Goal: Contribute content

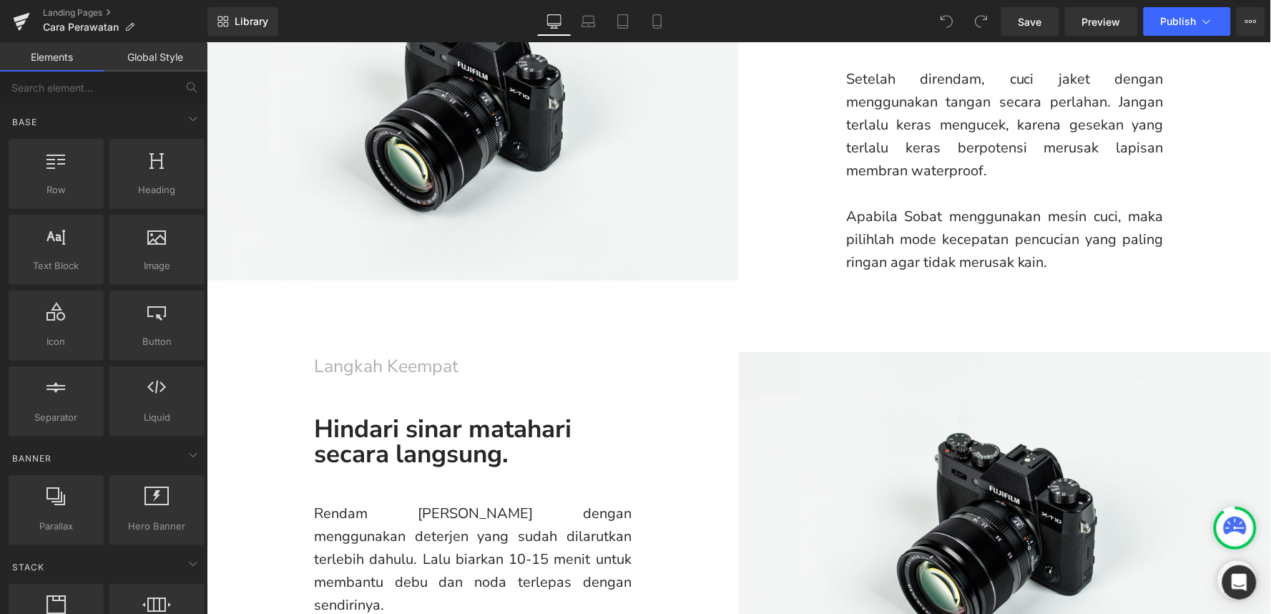
scroll to position [1112, 0]
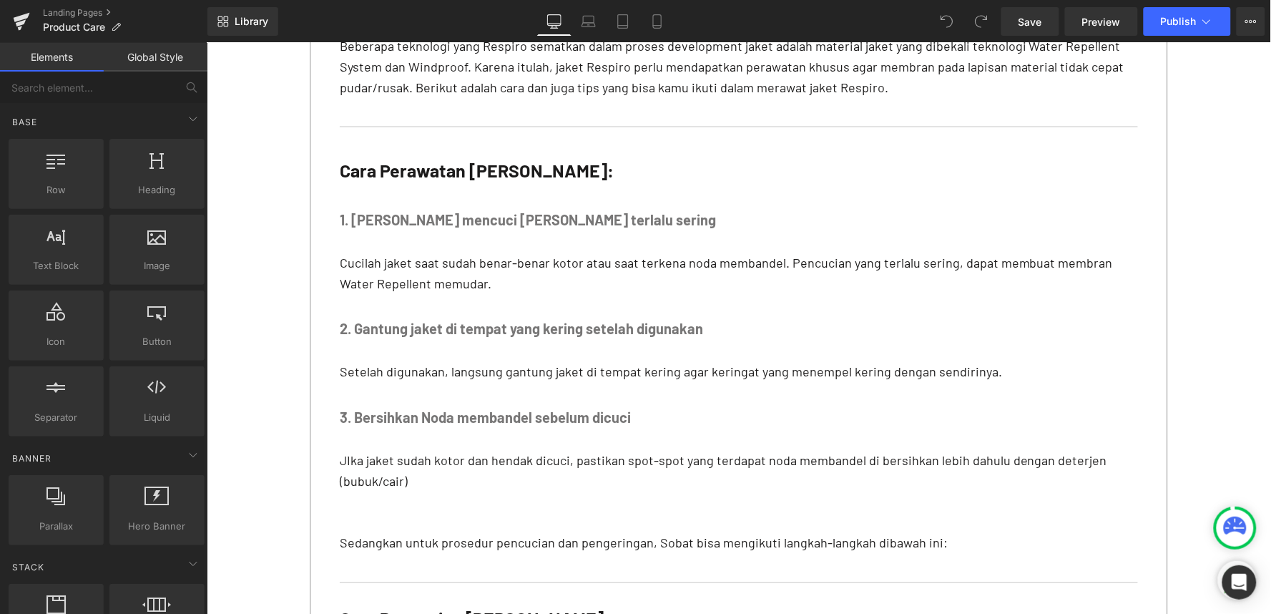
scroll to position [1112, 0]
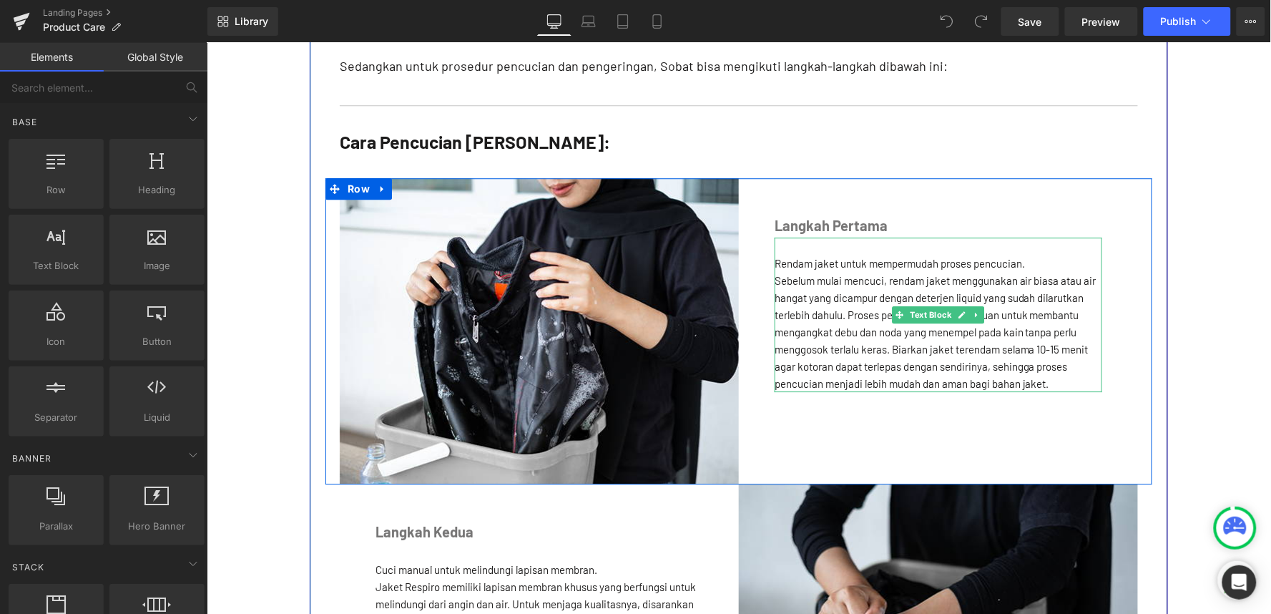
click at [823, 293] on div "Rendam jaket untuk mempermudah proses pencucian. Sebelum mulai mencuci, rendam …" at bounding box center [938, 314] width 328 height 155
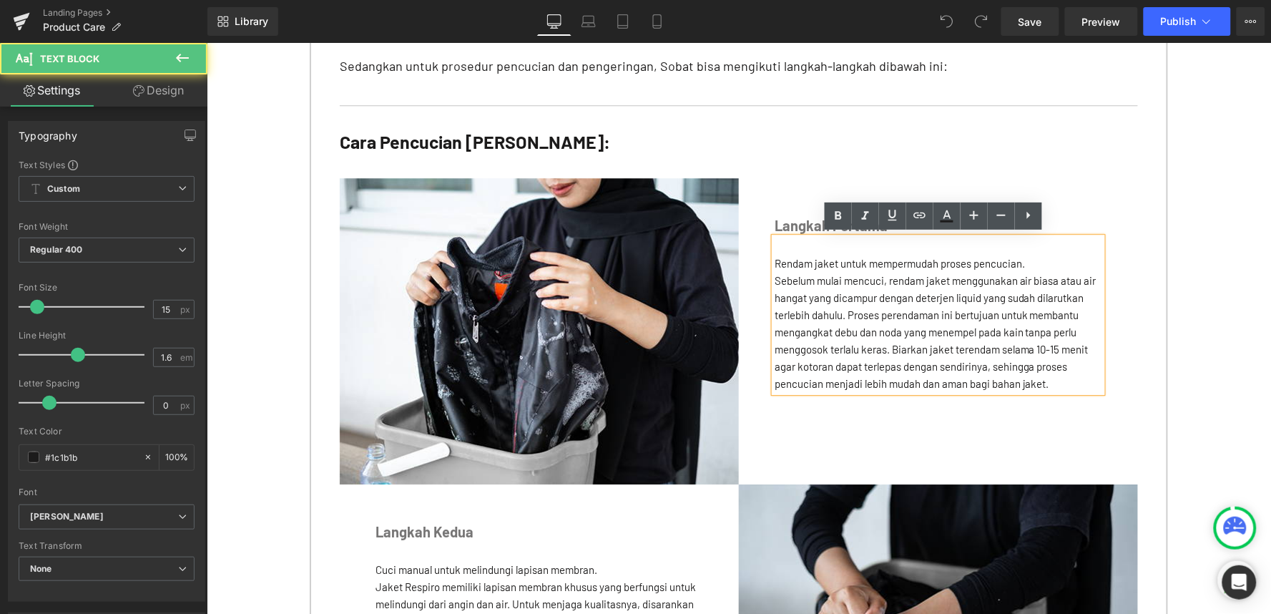
click at [774, 258] on span "Rendam jaket untuk mempermudah proses pencucian." at bounding box center [899, 262] width 250 height 13
click at [1024, 259] on div "Rendam jaket untuk mempermudah proses pencucian." at bounding box center [938, 262] width 328 height 17
click at [774, 260] on div "Rendam jaket untuk mempermudah proses pencucian. Sebelum mulai mencuci, rendam …" at bounding box center [938, 314] width 328 height 155
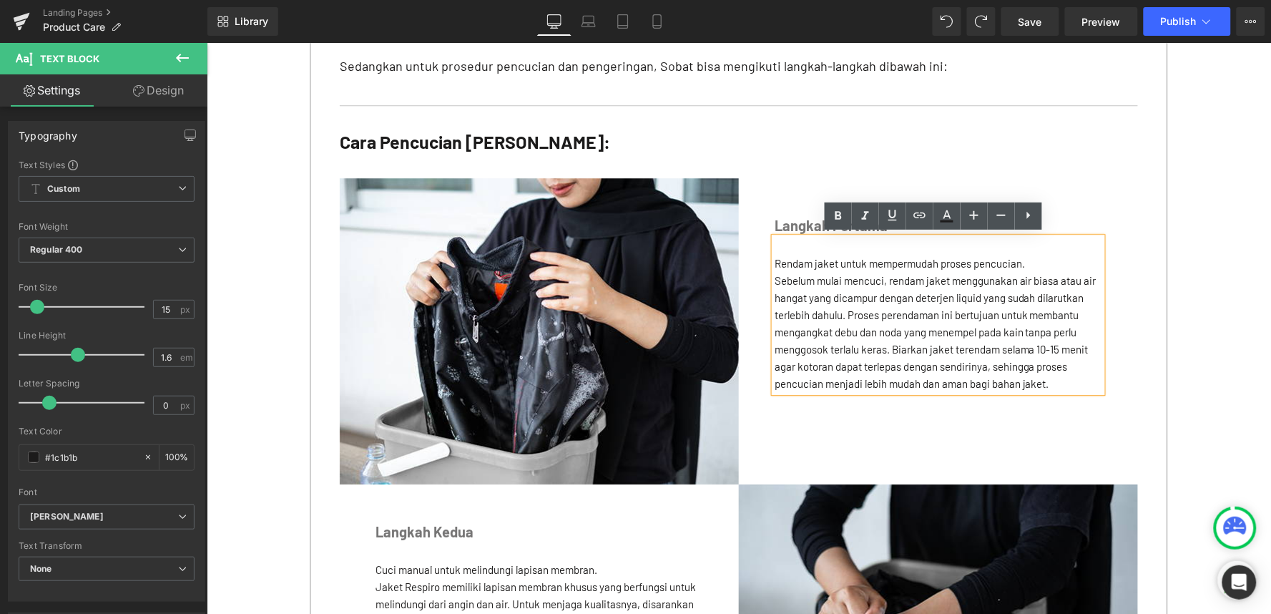
click at [774, 259] on span "Rendam jaket untuk mempermudah proses pencucian." at bounding box center [899, 262] width 250 height 13
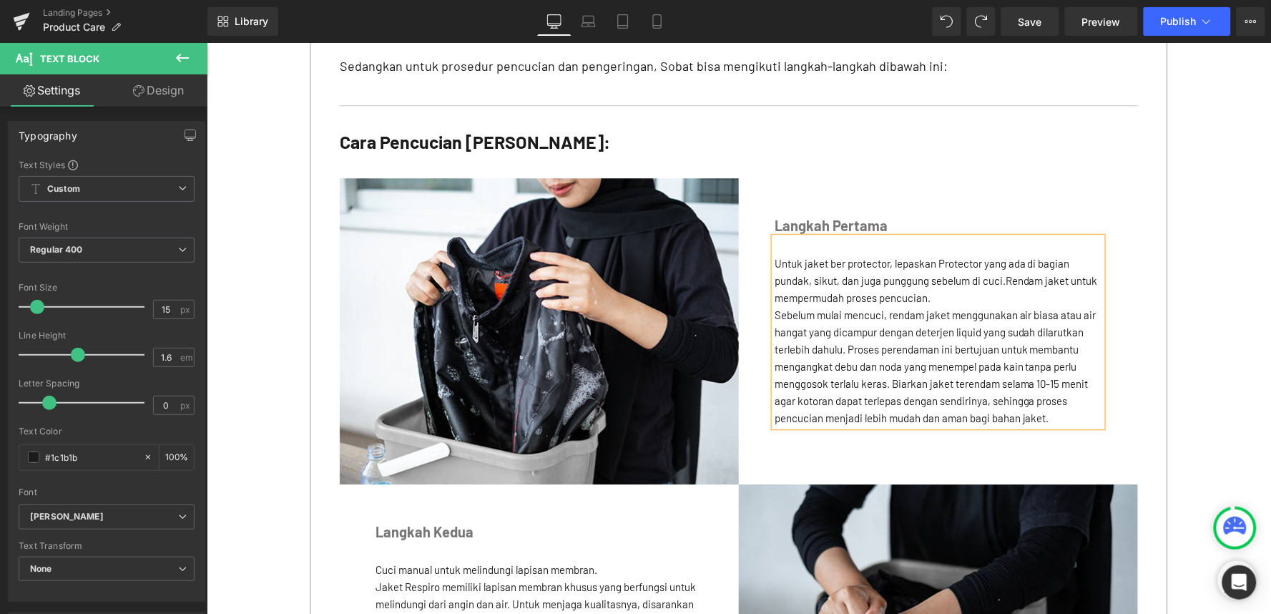
click at [951, 295] on div "Untuk jaket ber protector, lepaskan Protector yang ada di bagian pundak, sikut,…" at bounding box center [938, 280] width 328 height 52
click at [1002, 278] on span "Untuk jaket ber protector, lepaskan Protector yang ada di bagian pundak, sikut,…" at bounding box center [935, 279] width 323 height 47
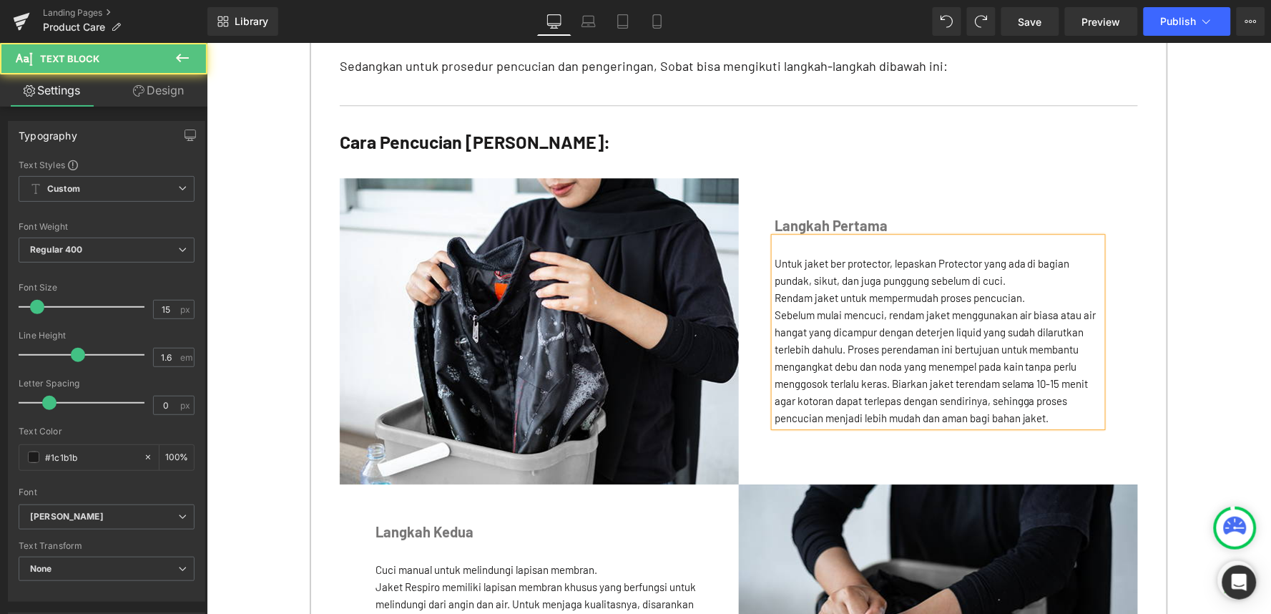
click at [1036, 295] on div "Rendam jaket untuk mempermudah proses pencucian." at bounding box center [938, 296] width 328 height 17
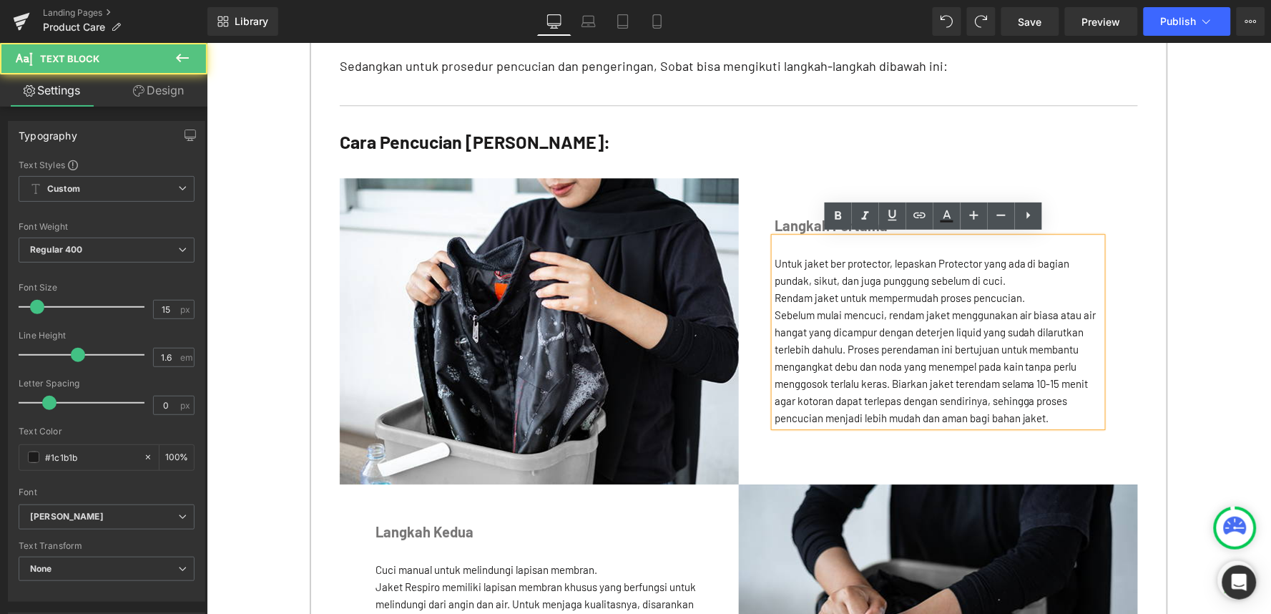
click at [1011, 280] on div "Untuk jaket ber protector, lepaskan Protector yang ada di bagian pundak, sikut,…" at bounding box center [938, 271] width 328 height 34
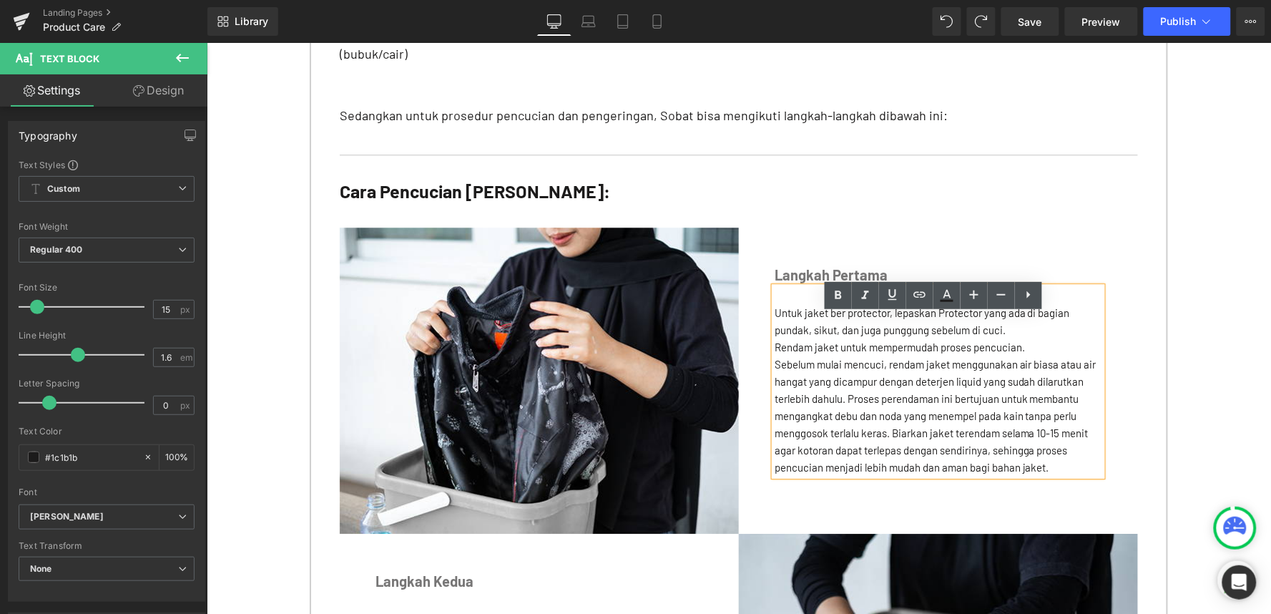
scroll to position [1033, 0]
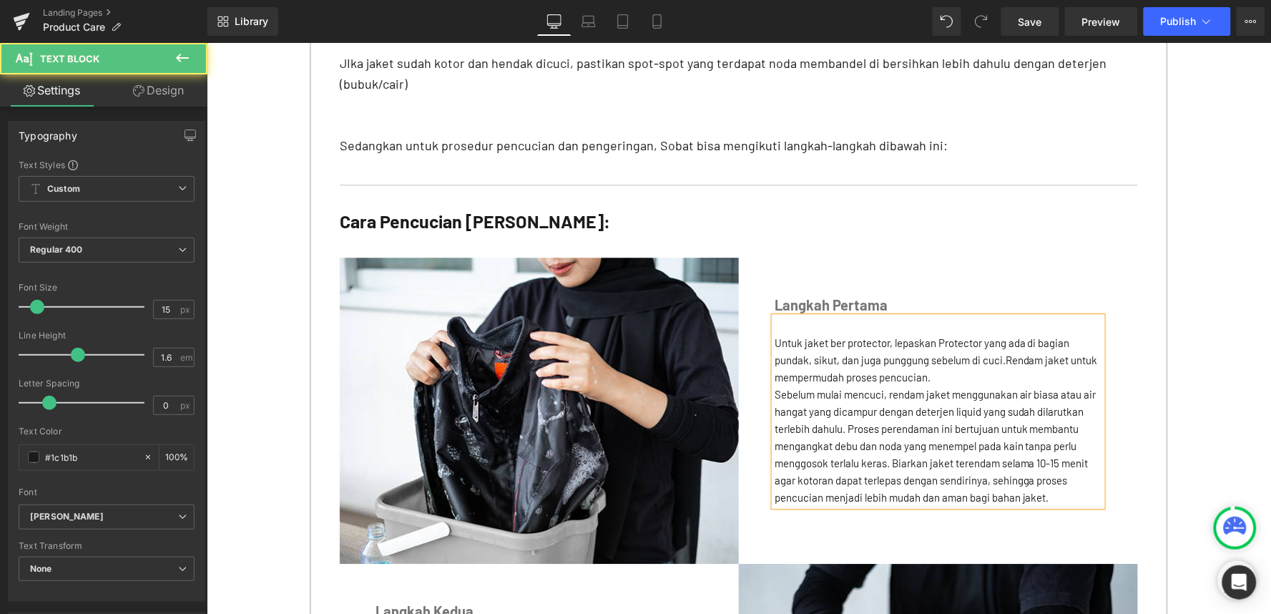
click at [992, 373] on div "Untuk jaket ber protector, lepaskan Protector yang ada di bagian pundak, sikut,…" at bounding box center [938, 359] width 328 height 52
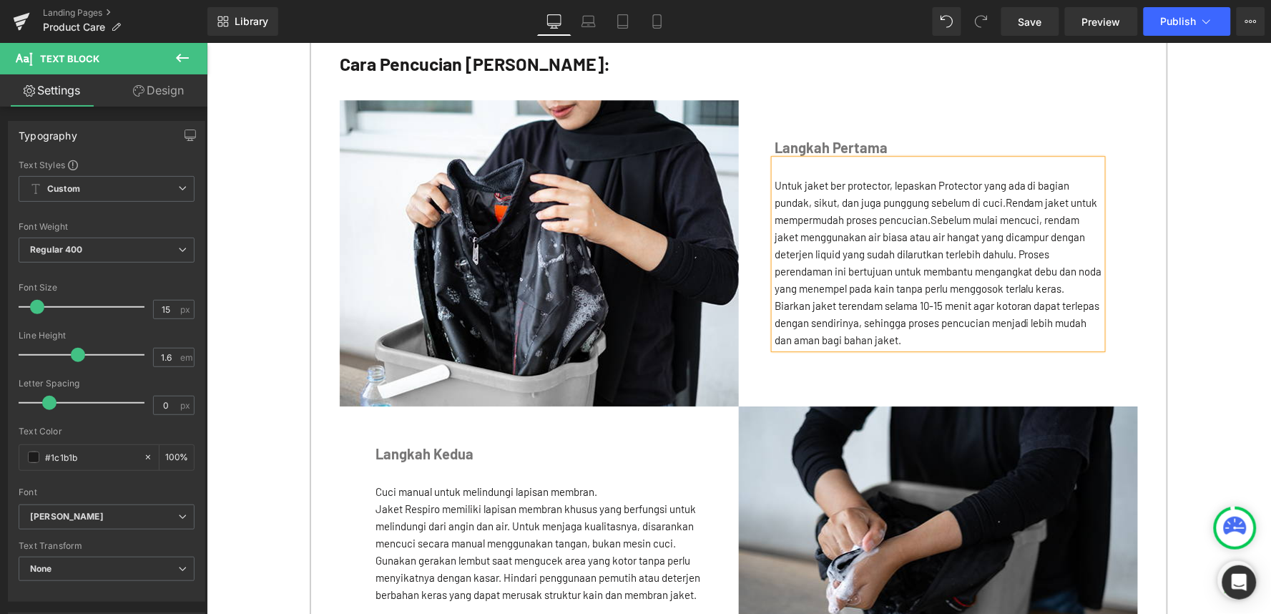
scroll to position [1192, 0]
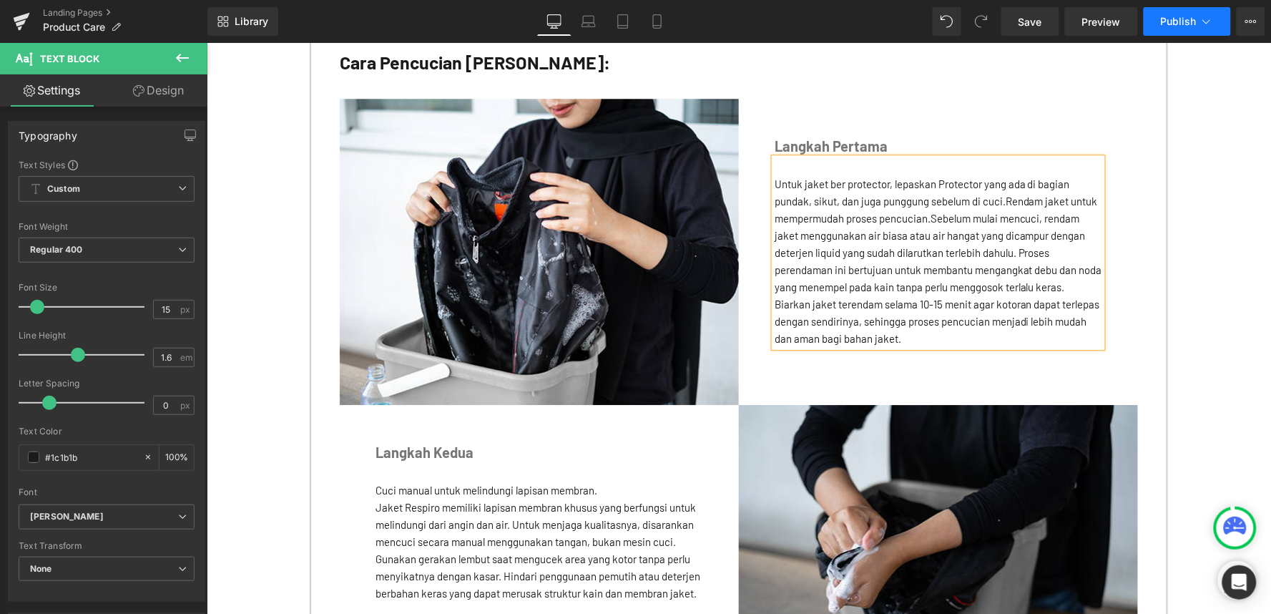
click at [1164, 16] on span "Publish" at bounding box center [1179, 21] width 36 height 11
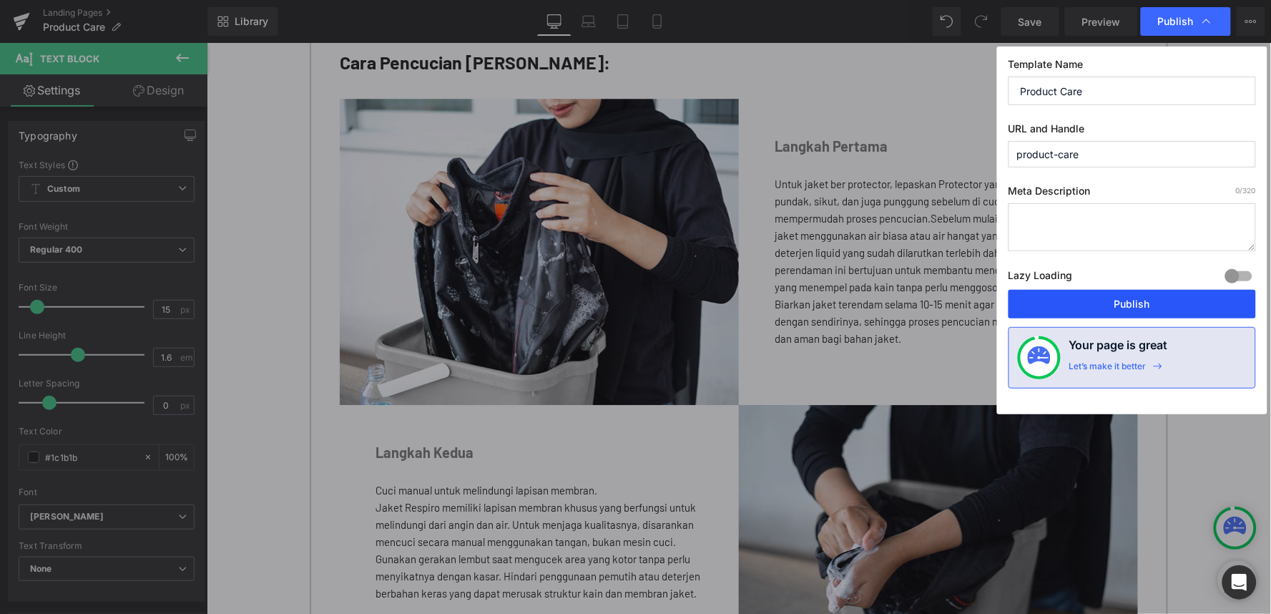
click at [1109, 304] on button "Publish" at bounding box center [1133, 304] width 248 height 29
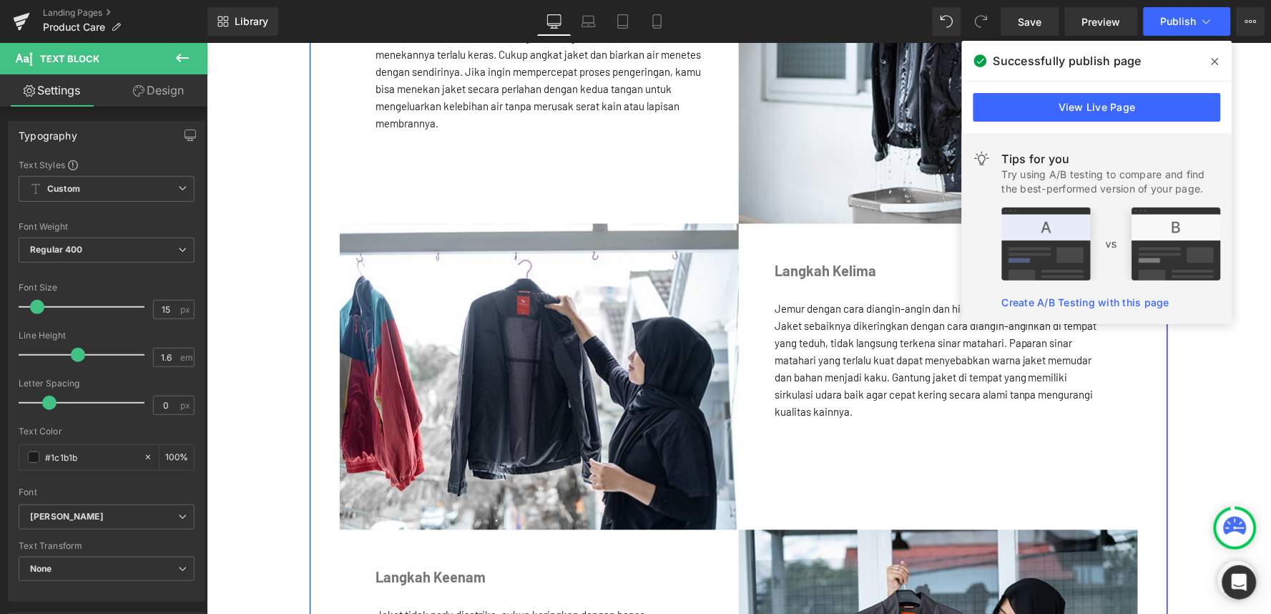
scroll to position [2543, 0]
